Goal: Task Accomplishment & Management: Use online tool/utility

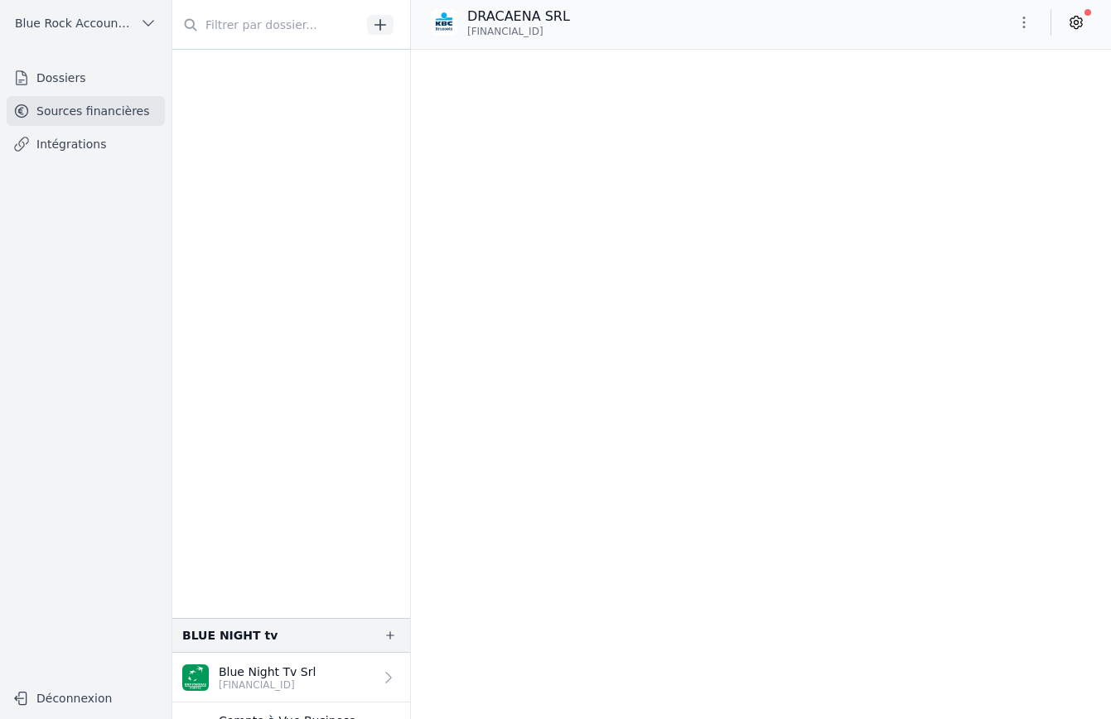
scroll to position [4119, 0]
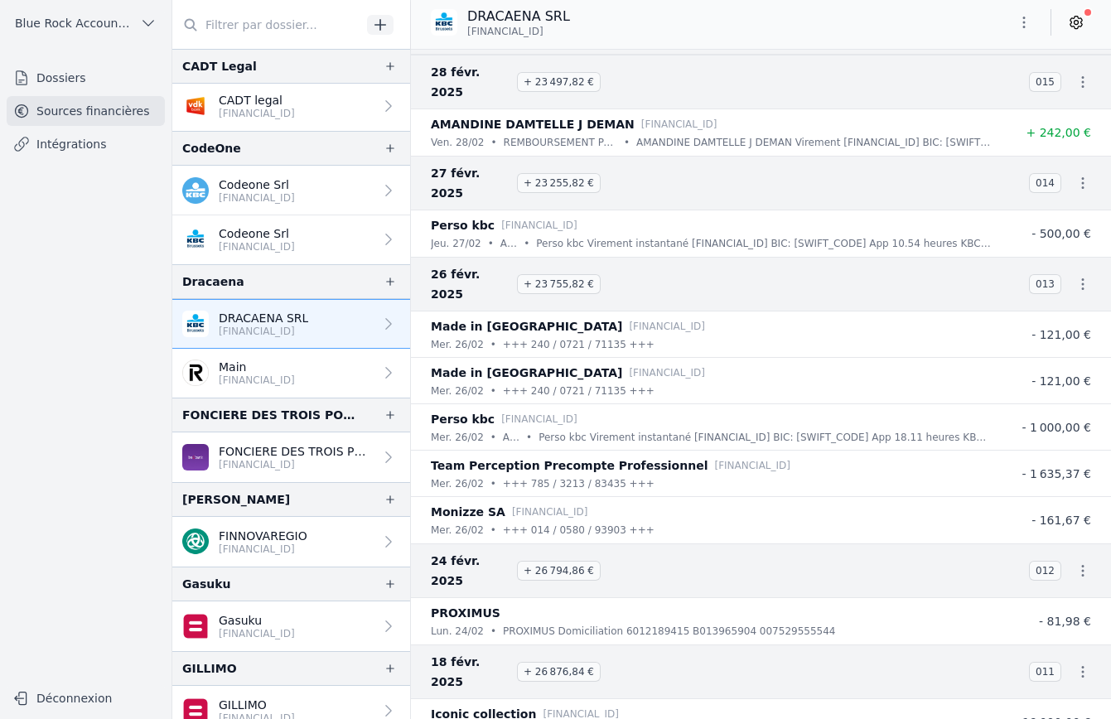
click at [295, 374] on p "[FINANCIAL_ID]" at bounding box center [257, 380] width 76 height 13
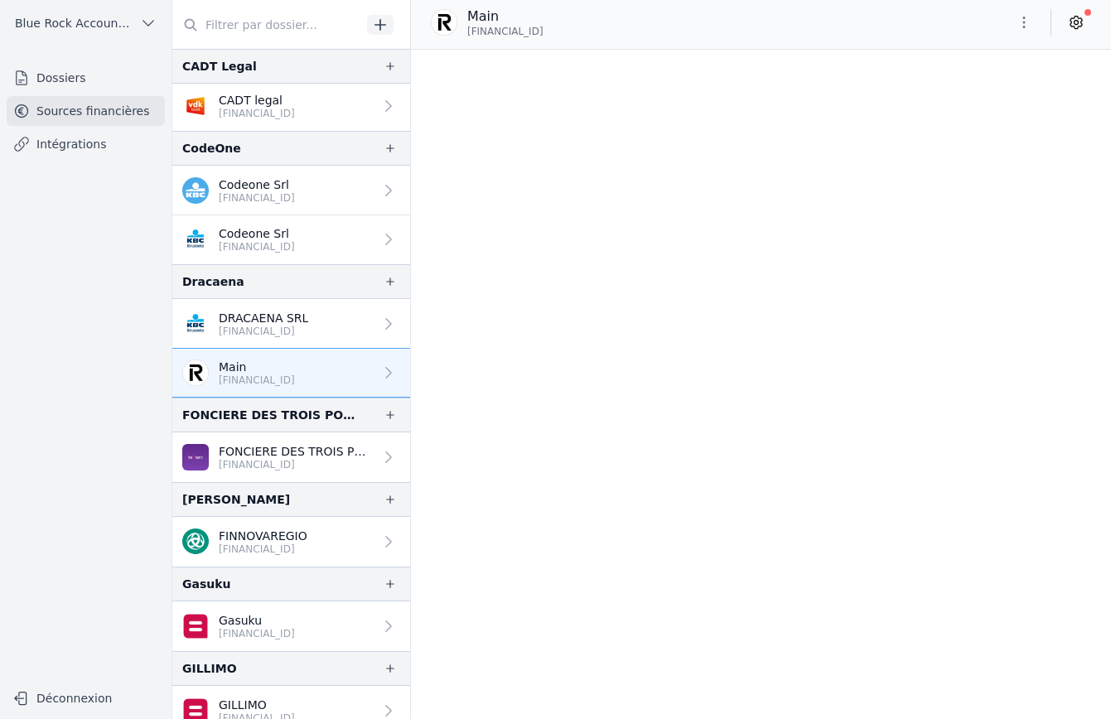
click at [295, 376] on p "[FINANCIAL_ID]" at bounding box center [257, 380] width 76 height 13
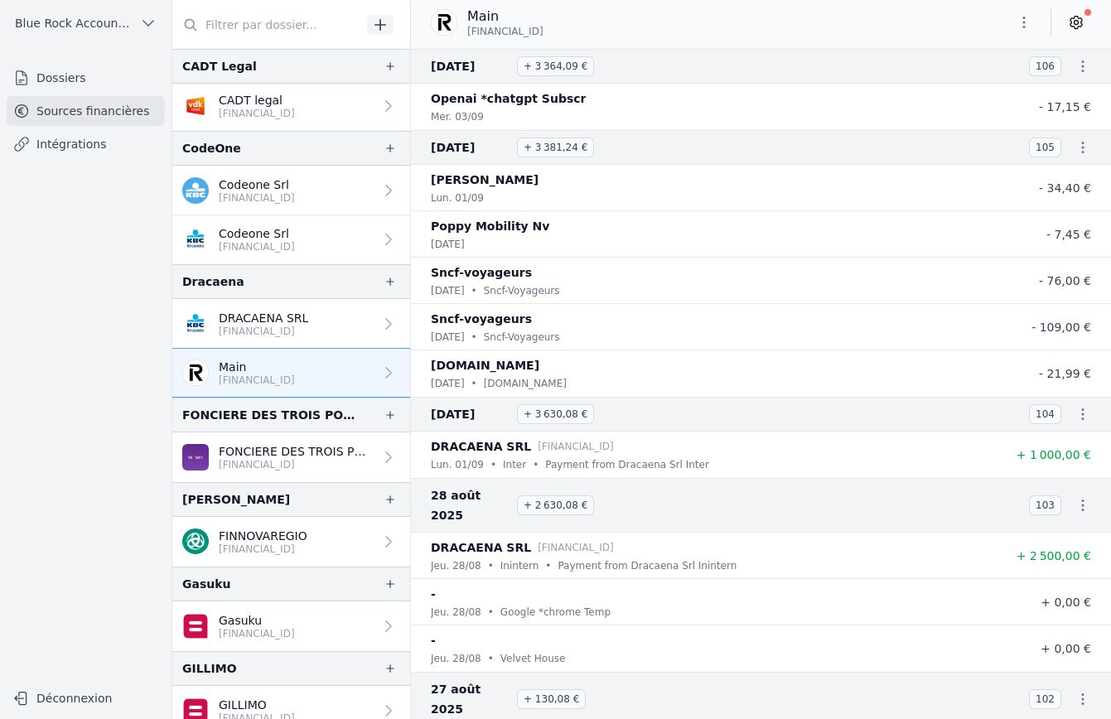
drag, startPoint x: 604, startPoint y: 38, endPoint x: 498, endPoint y: 55, distance: 107.3
click at [497, 55] on div "Main [FINANCIAL_ID] [DATE] + 3 364,09 €" at bounding box center [761, 359] width 700 height 719
drag, startPoint x: 469, startPoint y: 29, endPoint x: 602, endPoint y: 31, distance: 133.4
click at [557, 32] on div "Main [FINANCIAL_ID]" at bounding box center [494, 22] width 126 height 31
copy span "[FINANCIAL_ID]"
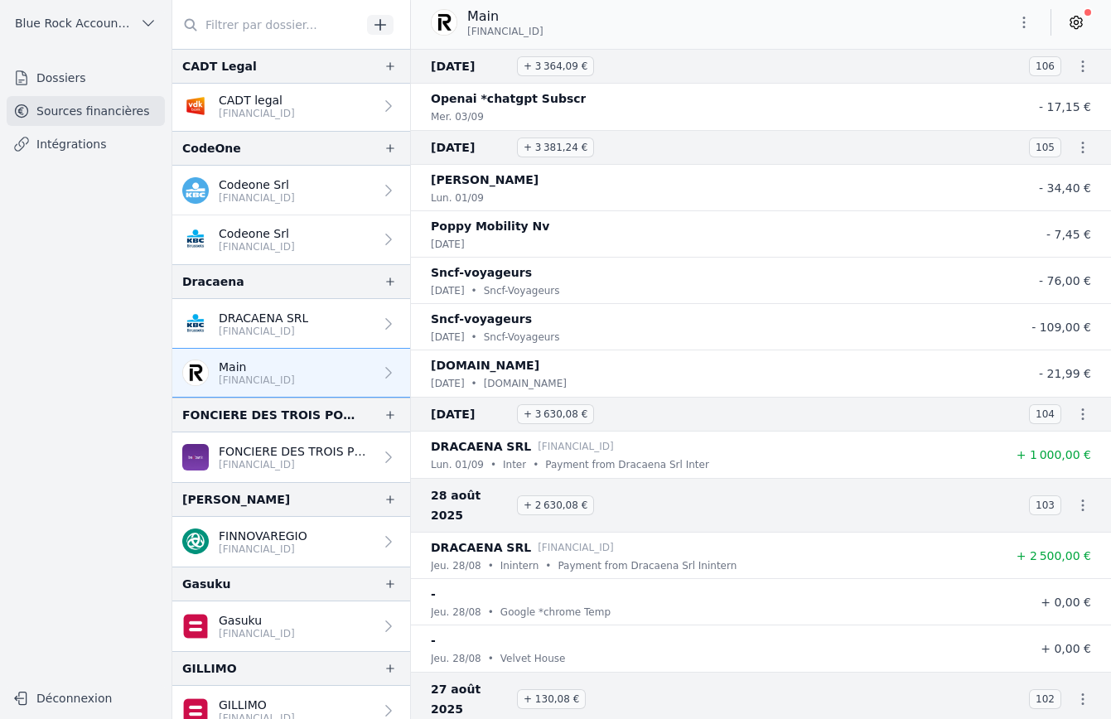
click at [308, 329] on p "[FINANCIAL_ID]" at bounding box center [263, 331] width 89 height 13
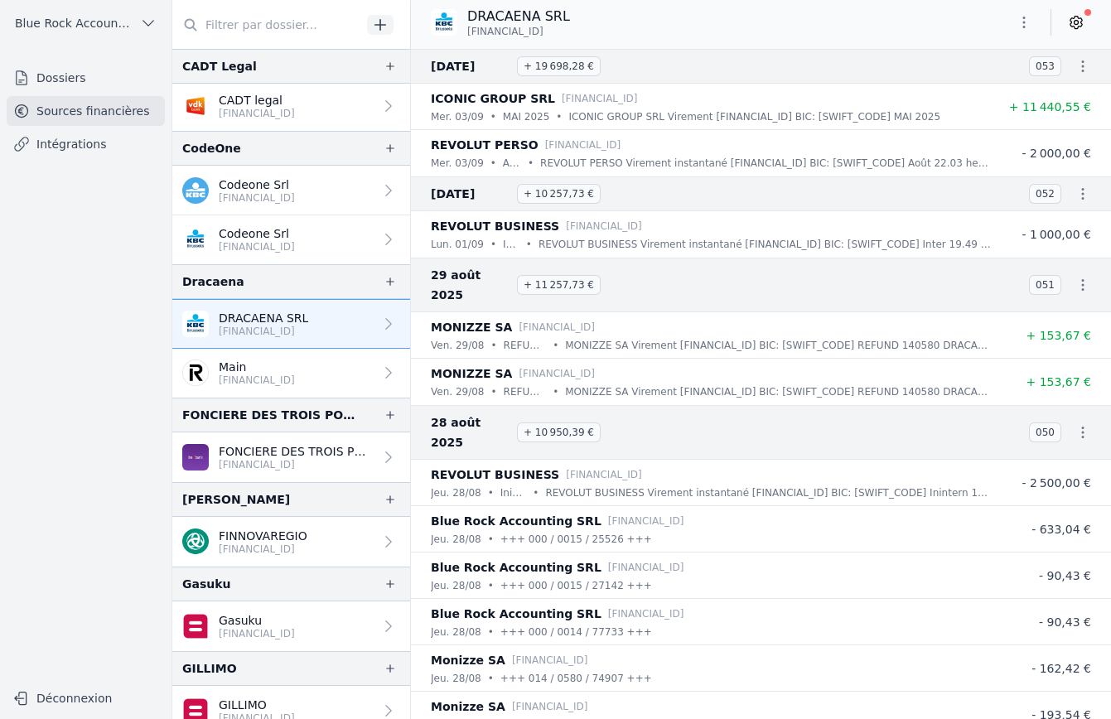
drag, startPoint x: 582, startPoint y: 30, endPoint x: 465, endPoint y: 34, distance: 116.9
click at [465, 34] on div "DRACAENA SRL [FINANCIAL_ID]" at bounding box center [507, 22] width 152 height 31
copy span "[FINANCIAL_ID]"
click at [614, 273] on h3 "29 août 2025 + 11 257,73 €" at bounding box center [720, 285] width 578 height 40
